Goal: Information Seeking & Learning: Learn about a topic

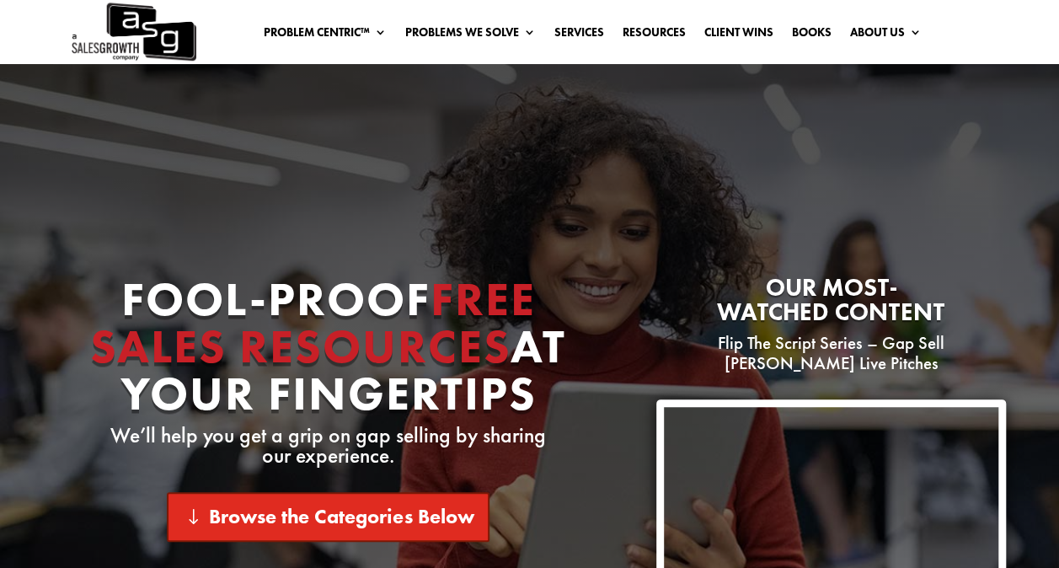
click at [394, 532] on link "Browse the Categories Below" at bounding box center [328, 517] width 323 height 50
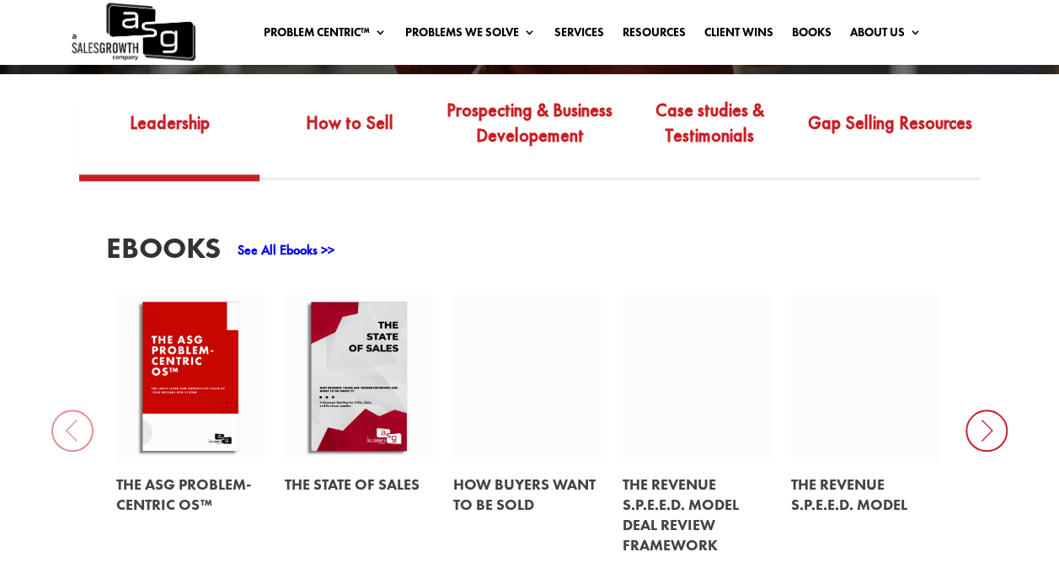
scroll to position [593, 0]
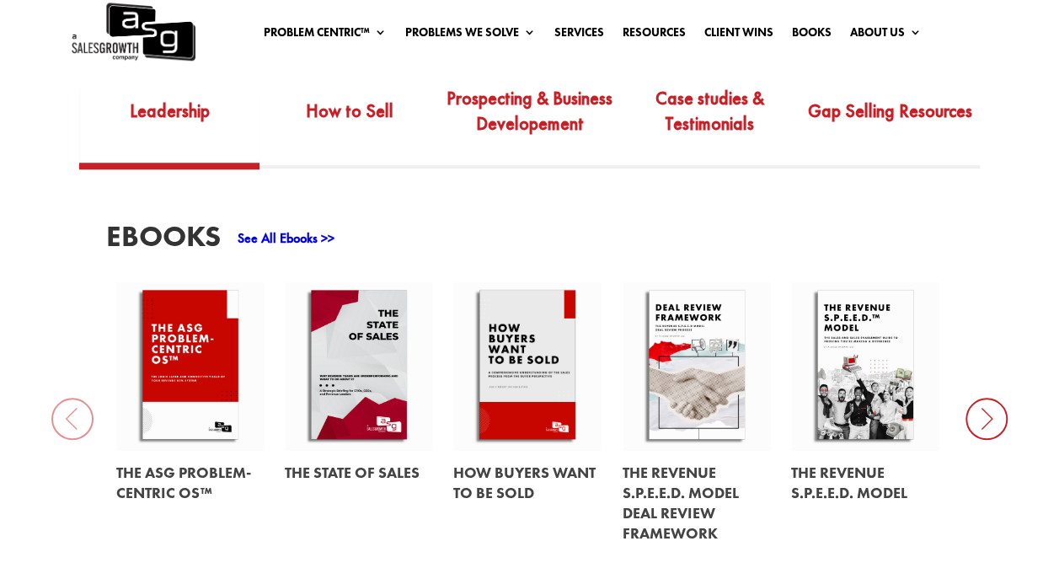
click at [169, 469] on link at bounding box center [189, 482] width 147 height 63
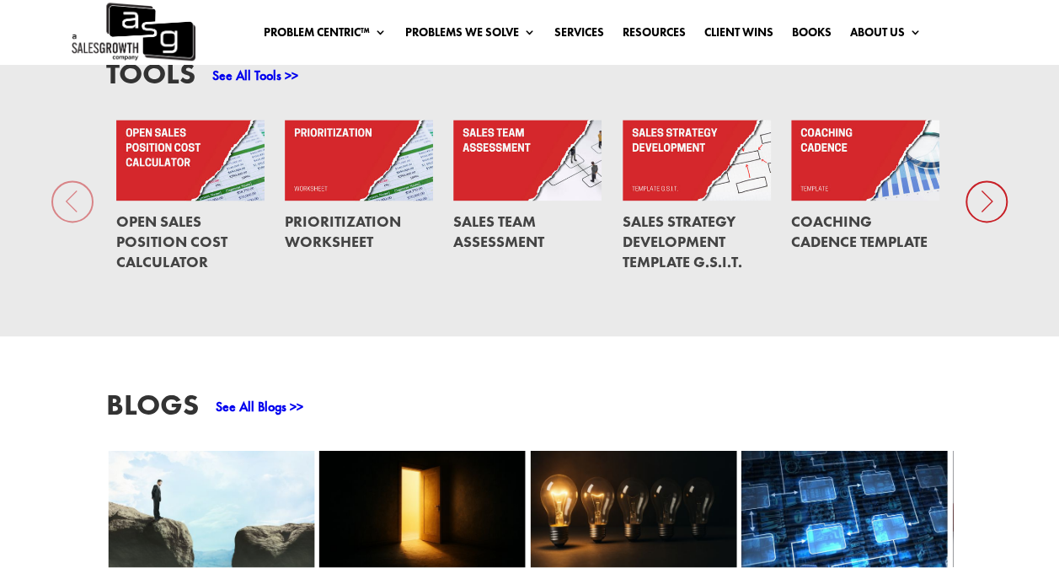
scroll to position [1185, 0]
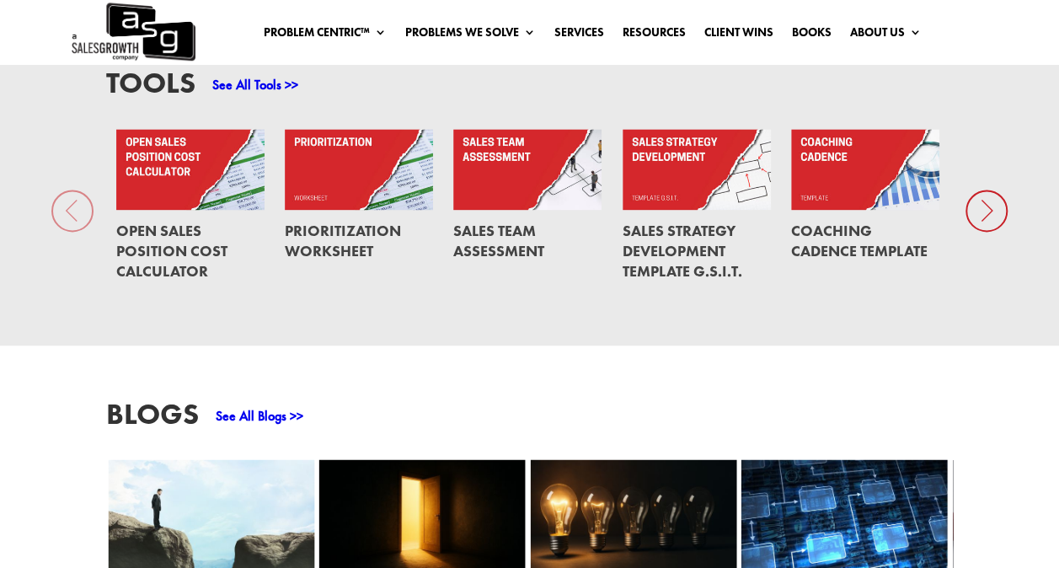
click at [984, 222] on icon at bounding box center [987, 211] width 42 height 42
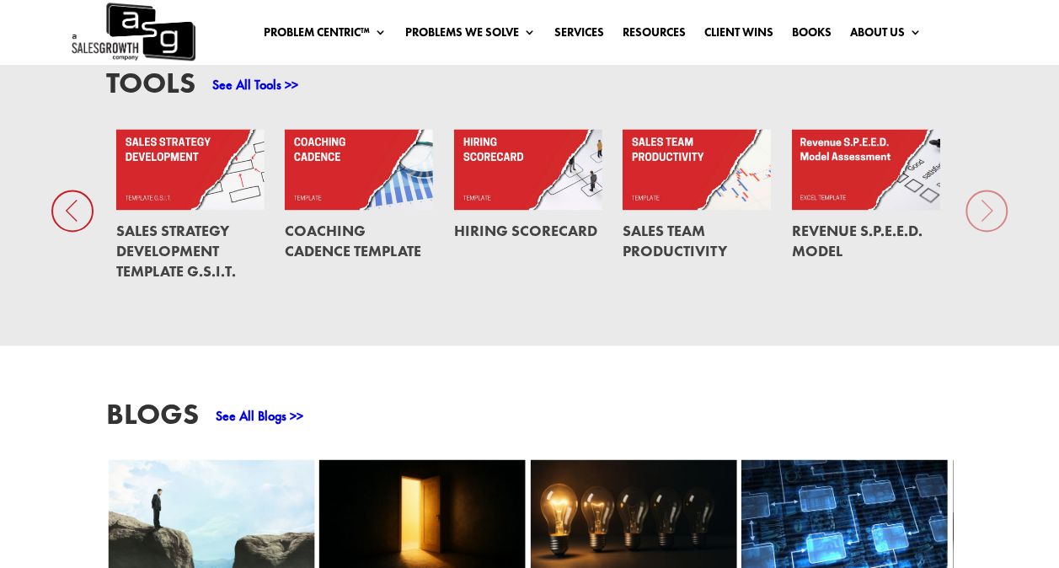
click at [989, 207] on div "Tools See All Tools >> Open Sales Position Cost Calculator Prioritization Works…" at bounding box center [529, 180] width 1059 height 330
click at [875, 192] on link at bounding box center [865, 169] width 147 height 81
